Goal: Communication & Community: Connect with others

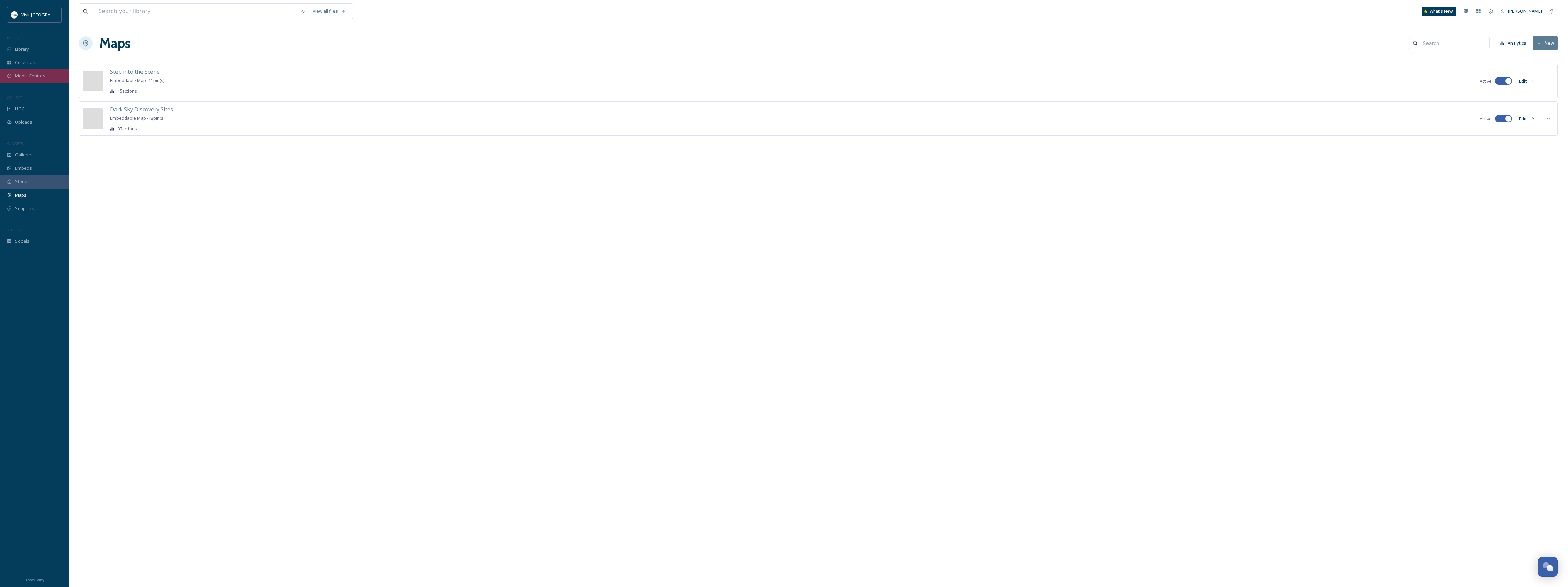
click at [39, 76] on span "Media Centres" at bounding box center [30, 76] width 30 height 7
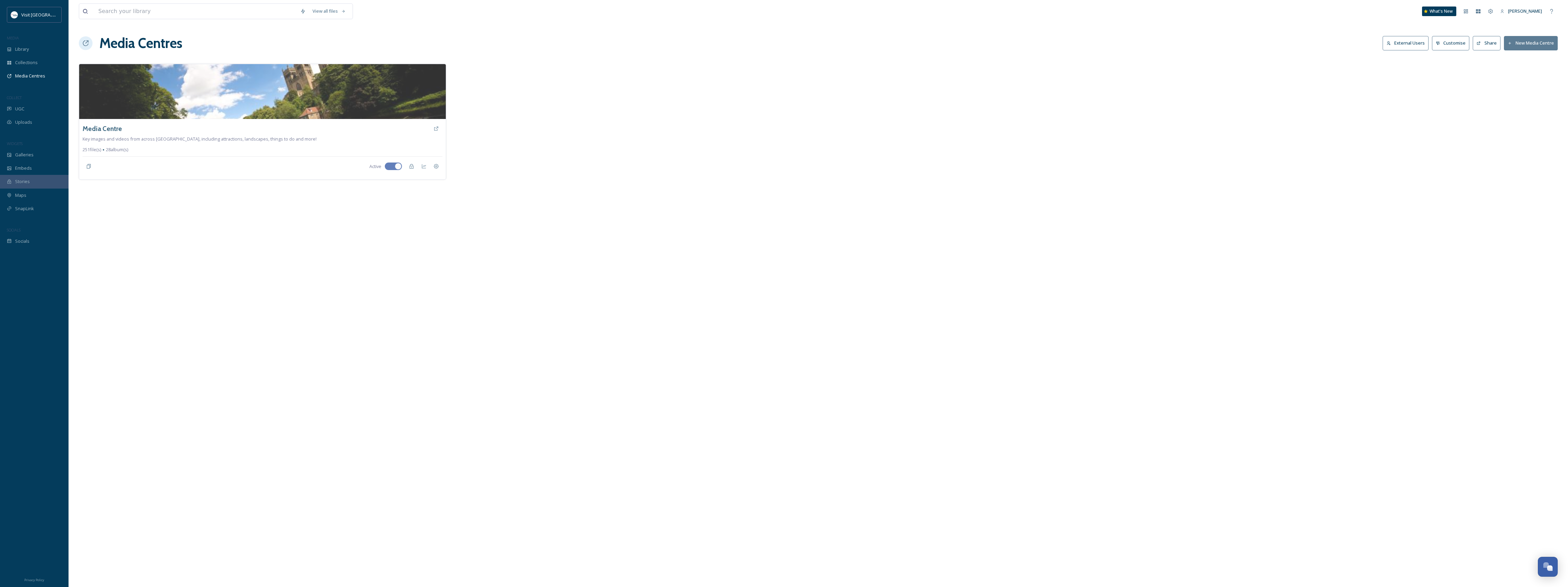
click at [1428, 44] on button "External Users" at bounding box center [1405, 43] width 46 height 14
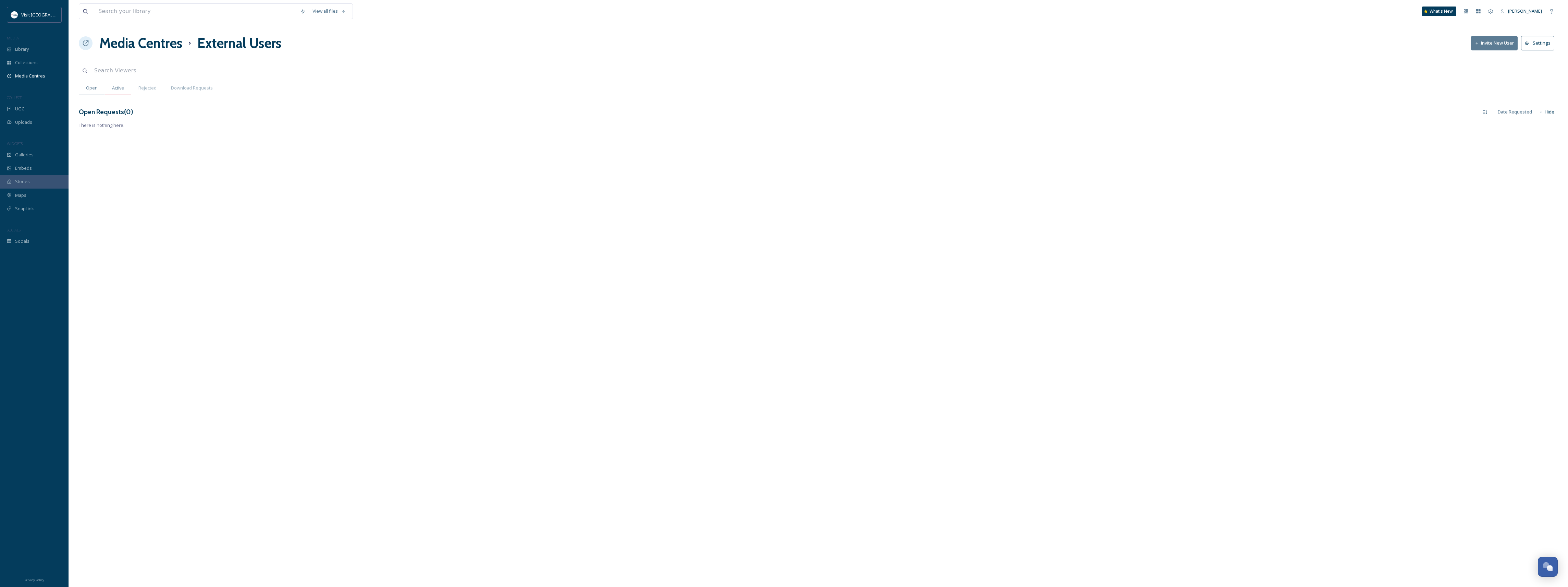
click at [119, 91] on span "Active" at bounding box center [118, 88] width 12 height 7
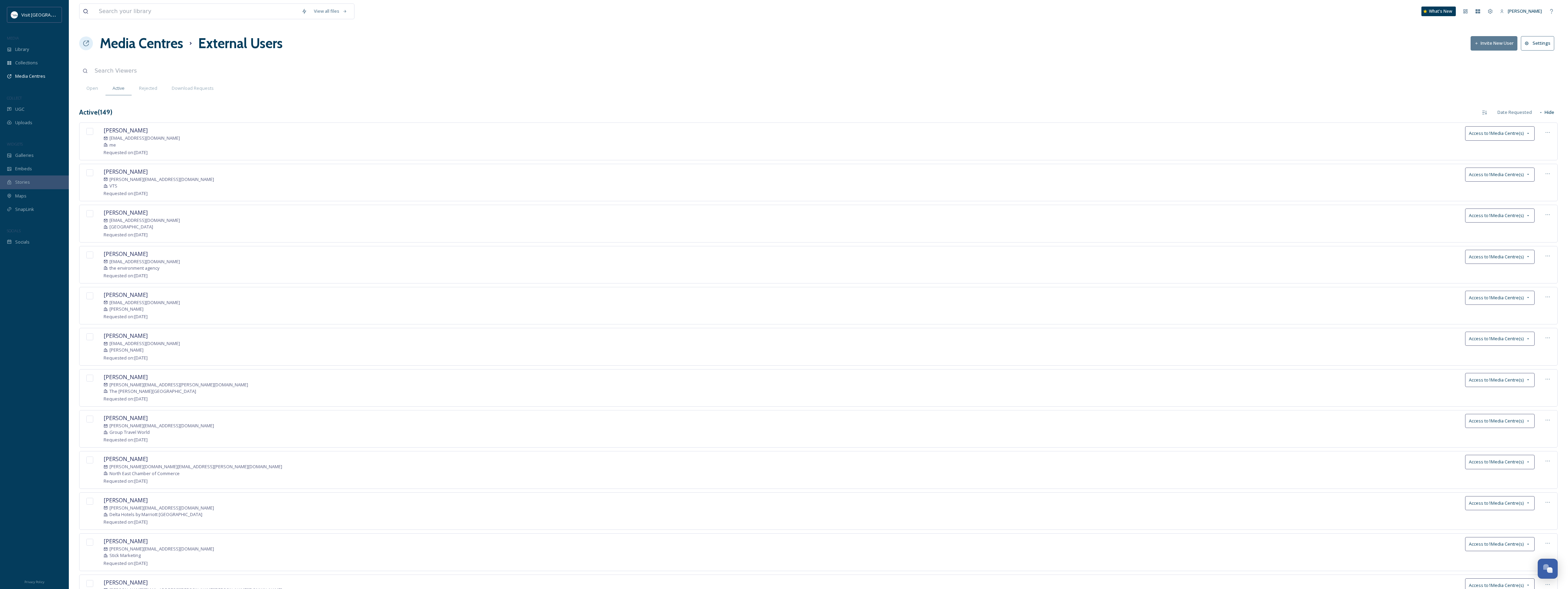
click at [124, 69] on input at bounding box center [171, 71] width 160 height 15
type input "keri"
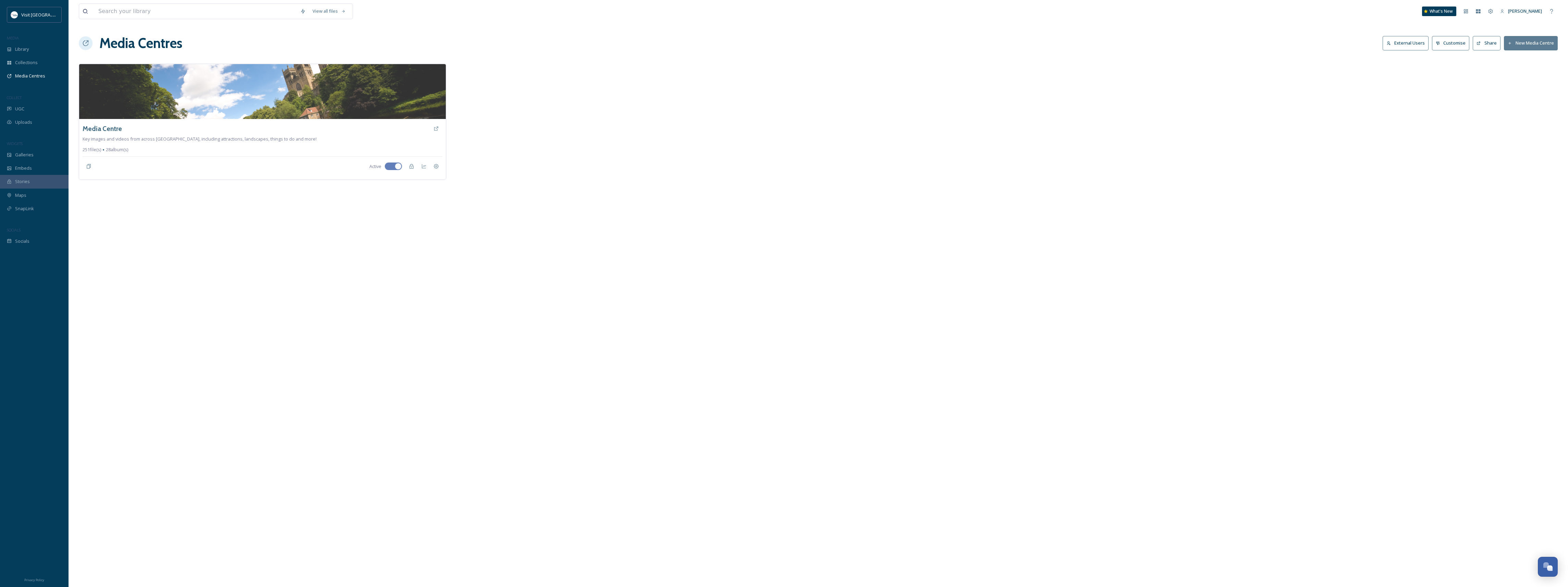
click at [1406, 45] on button "External Users" at bounding box center [1405, 43] width 46 height 14
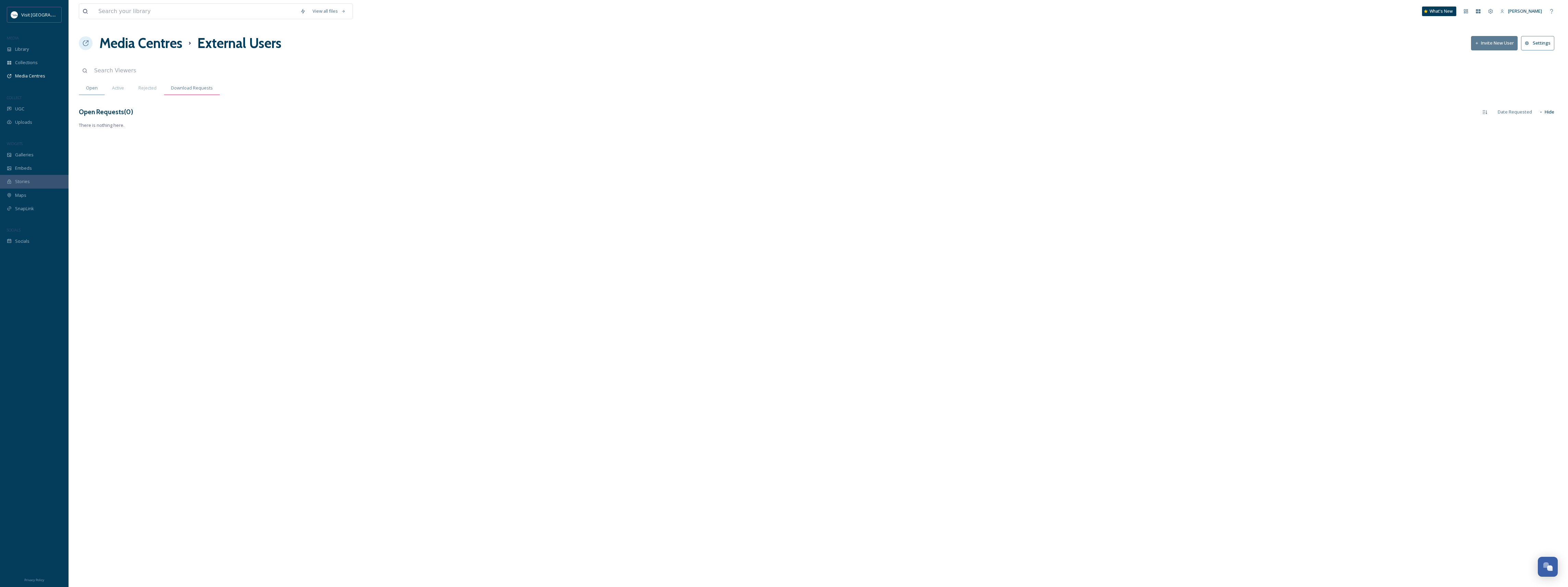
click at [211, 91] on span "Download Requests" at bounding box center [192, 88] width 42 height 7
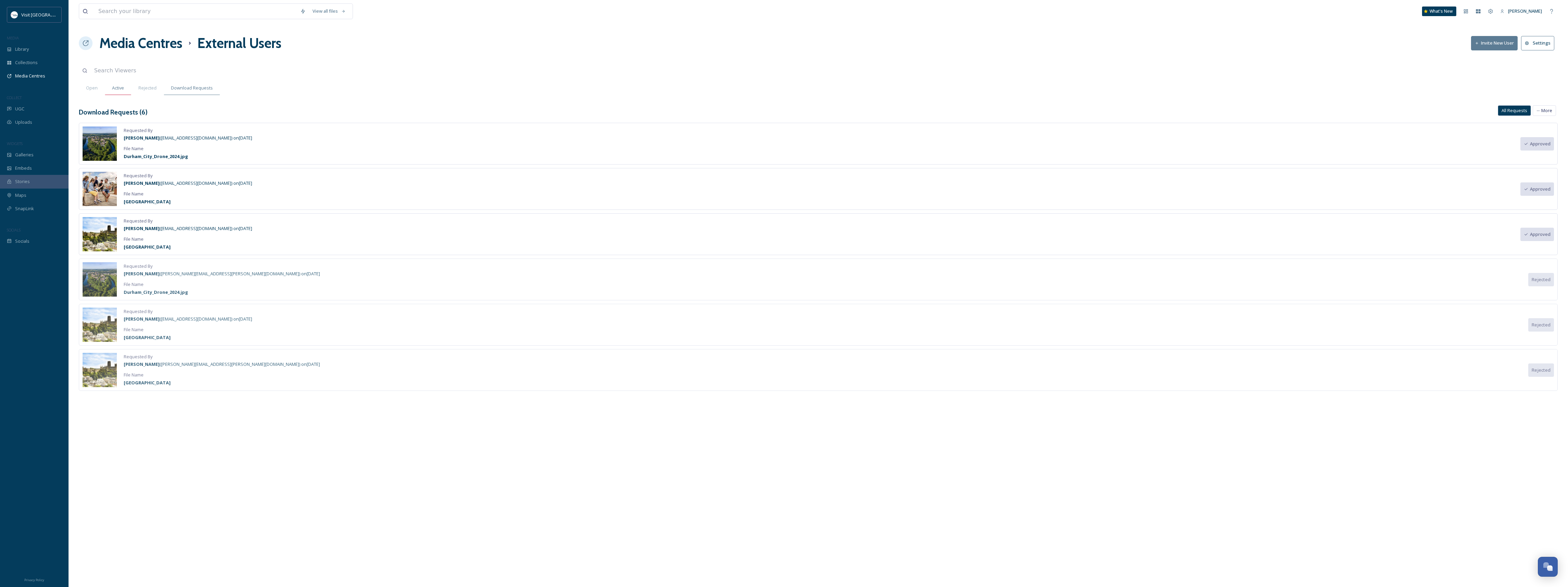
click at [121, 88] on span "Active" at bounding box center [118, 88] width 12 height 7
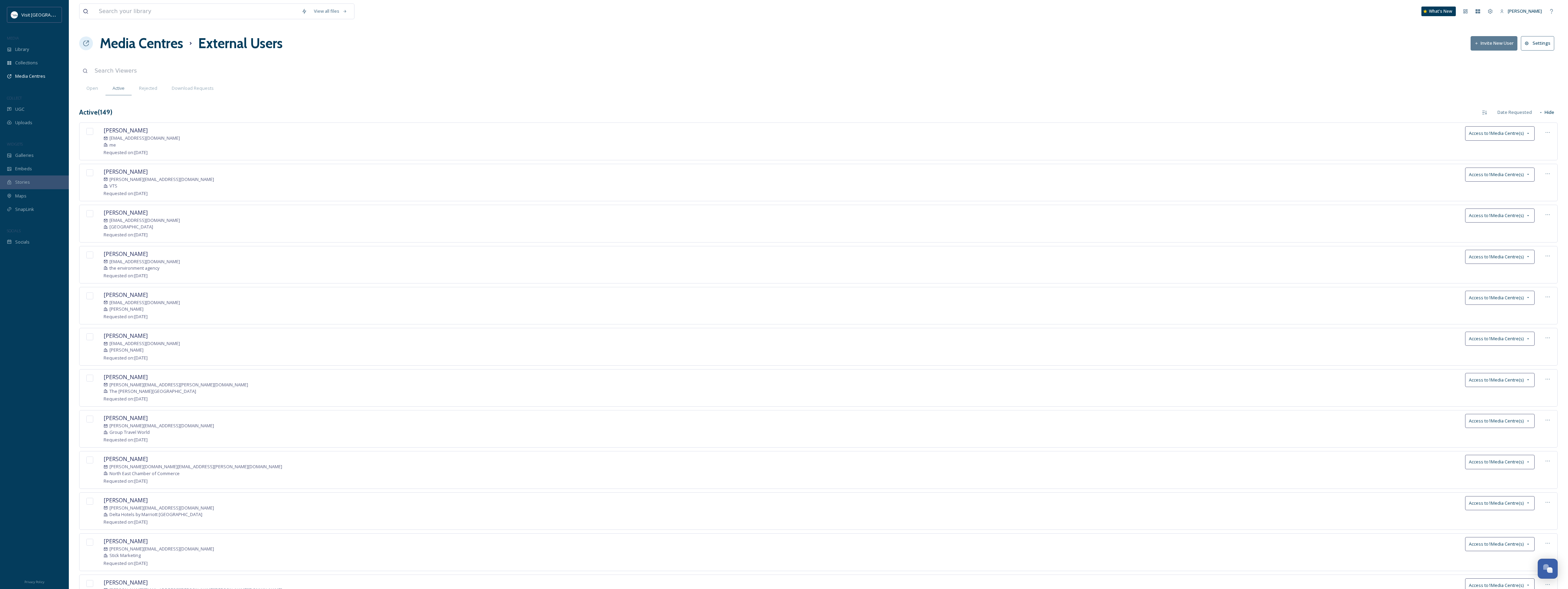
click at [125, 67] on input at bounding box center [171, 71] width 160 height 15
paste input "[PERSON_NAME] <[PERSON_NAME][EMAIL_ADDRESS][PERSON_NAME][DOMAIN_NAME]>"
drag, startPoint x: 124, startPoint y: 71, endPoint x: 76, endPoint y: 70, distance: 48.0
click at [76, 70] on div "View all files What's New [PERSON_NAME] Media Centres External Users Invite New…" at bounding box center [819, 489] width 1499 height 978
type input "[EMAIL_ADDRESS][PERSON_NAME][DOMAIN_NAME]"
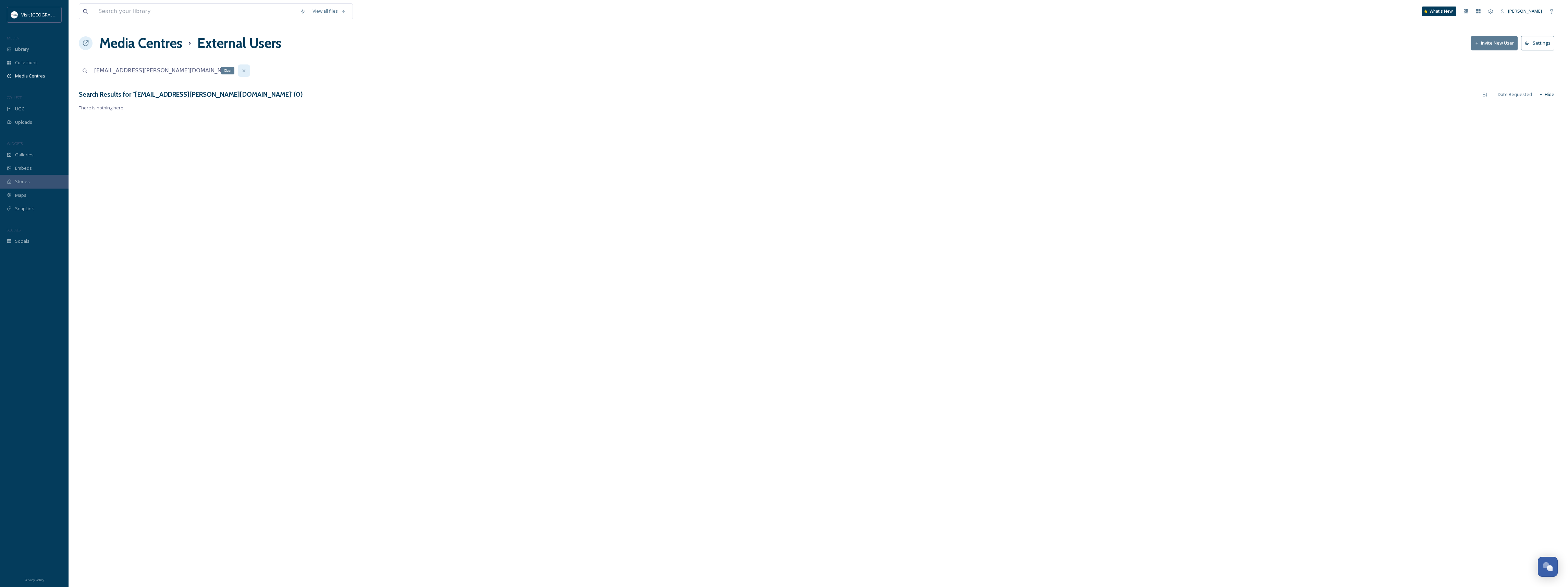
click at [246, 71] on icon at bounding box center [243, 70] width 5 height 5
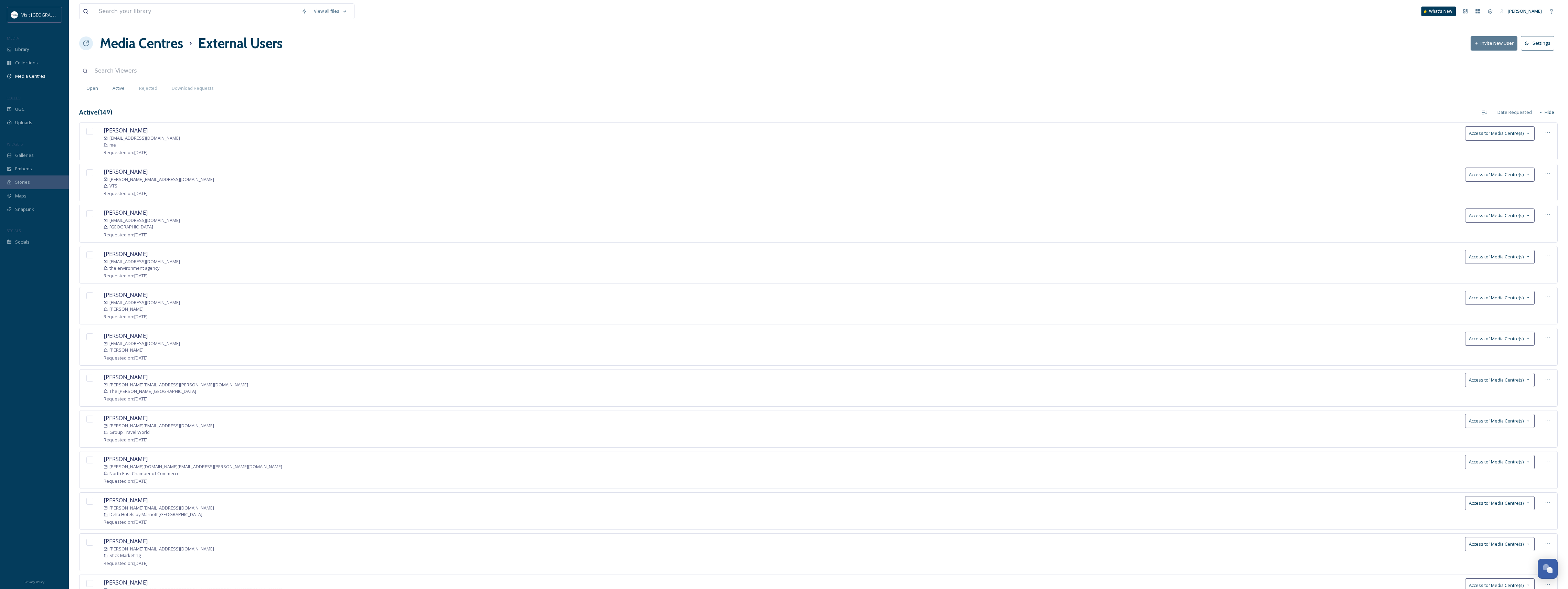
click at [91, 90] on span "Open" at bounding box center [92, 88] width 12 height 7
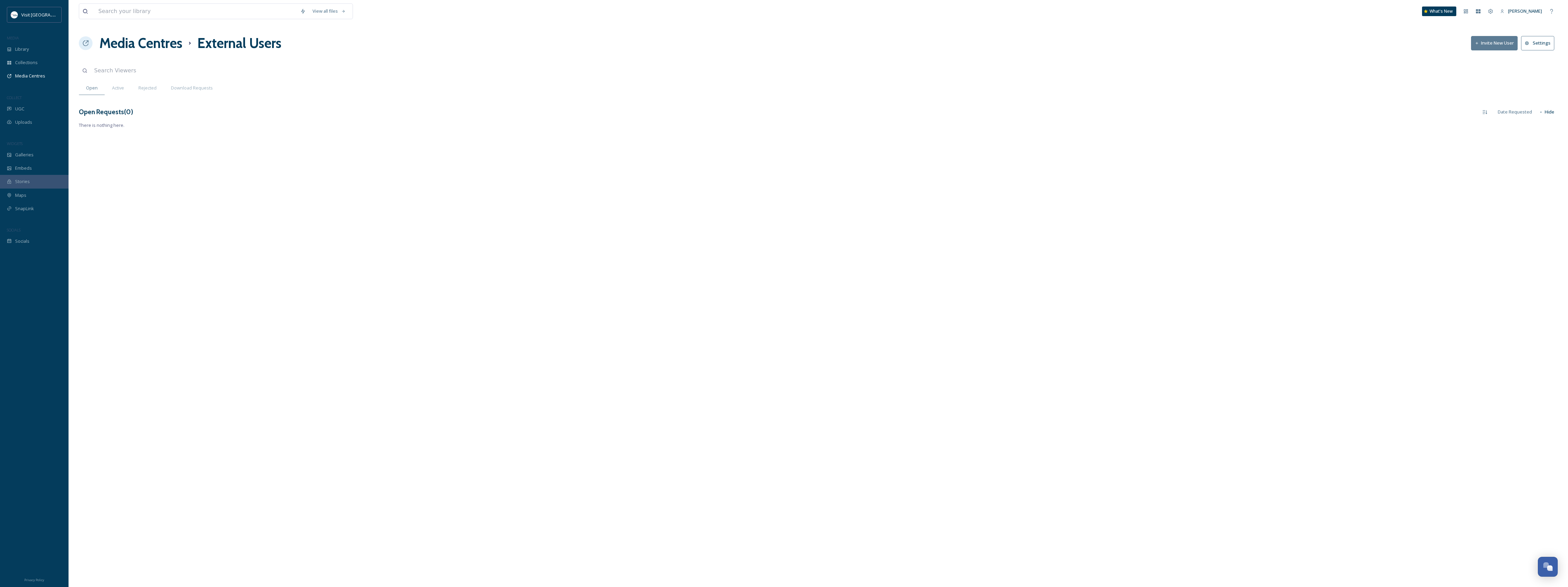
click at [1500, 44] on button "Invite New User" at bounding box center [1494, 43] width 47 height 14
click at [1465, 46] on input at bounding box center [1505, 45] width 113 height 16
type input "[PERSON_NAME]"
click at [1477, 76] on input at bounding box center [1505, 77] width 113 height 16
paste input "[PERSON_NAME] <[PERSON_NAME][EMAIL_ADDRESS][PERSON_NAME][DOMAIN_NAME]>"
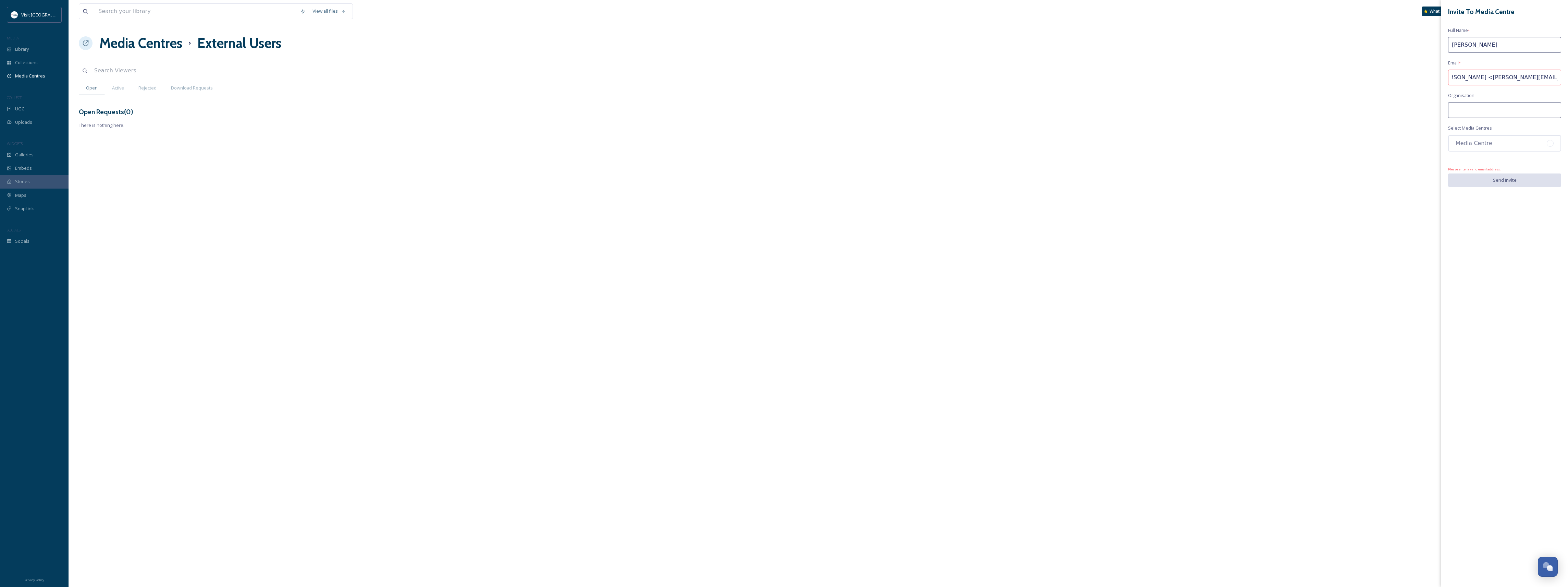
scroll to position [0, 7]
click at [1475, 79] on input "[PERSON_NAME] <[PERSON_NAME][EMAIL_ADDRESS][PERSON_NAME][DOMAIN_NAME]" at bounding box center [1505, 77] width 113 height 16
type input "[EMAIL_ADDRESS][PERSON_NAME][DOMAIN_NAME]"
click at [1494, 114] on input at bounding box center [1505, 110] width 113 height 16
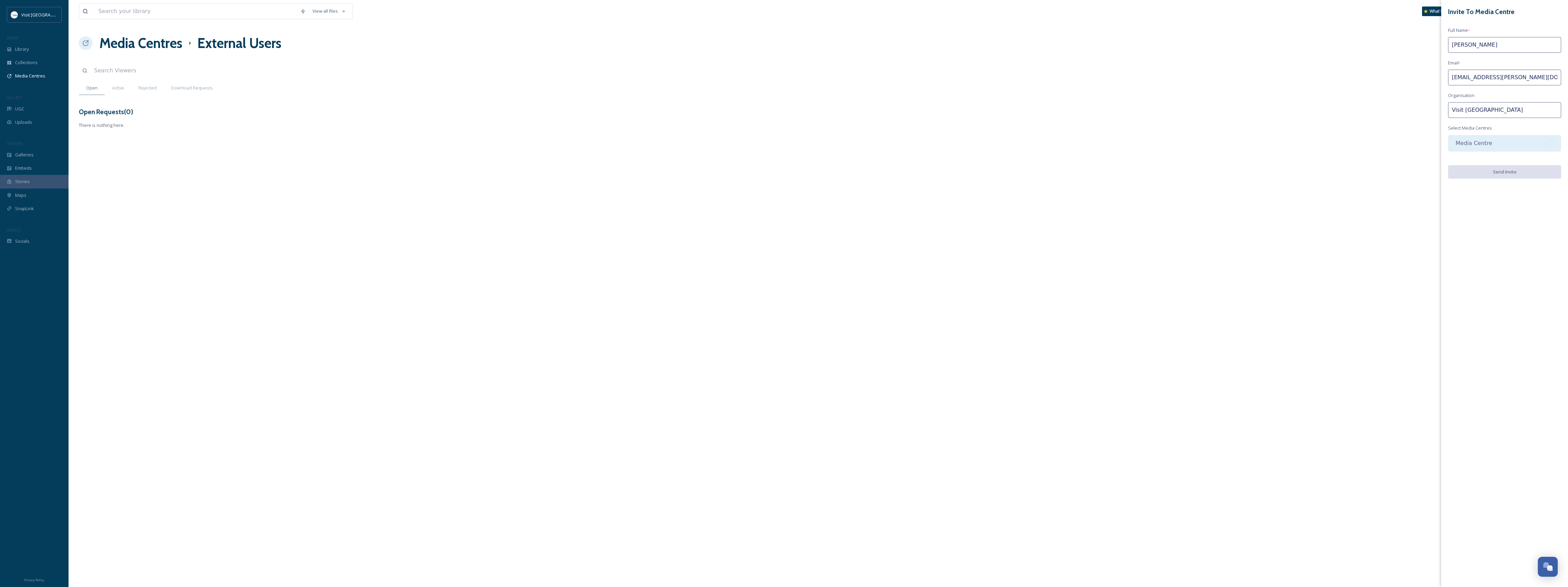
type input "Visit [GEOGRAPHIC_DATA]"
click at [1478, 141] on div "Media Centre" at bounding box center [1505, 143] width 113 height 16
click at [1503, 174] on button "Send Invite" at bounding box center [1505, 172] width 113 height 14
